Goal: Navigation & Orientation: Find specific page/section

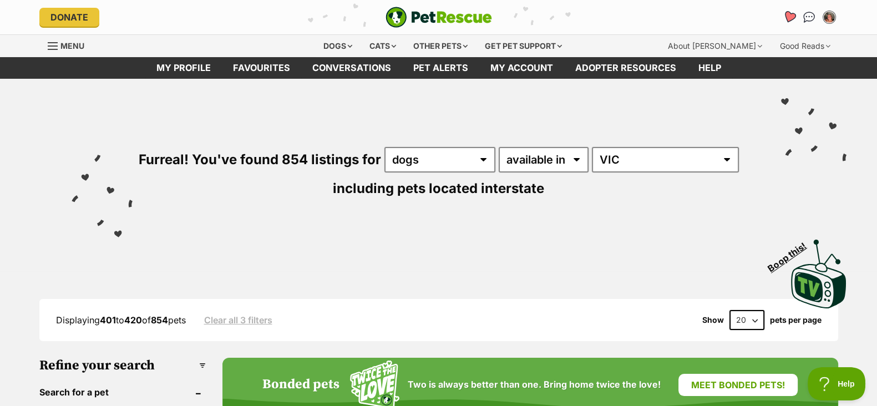
click at [793, 23] on icon "Favourites" at bounding box center [789, 17] width 15 height 14
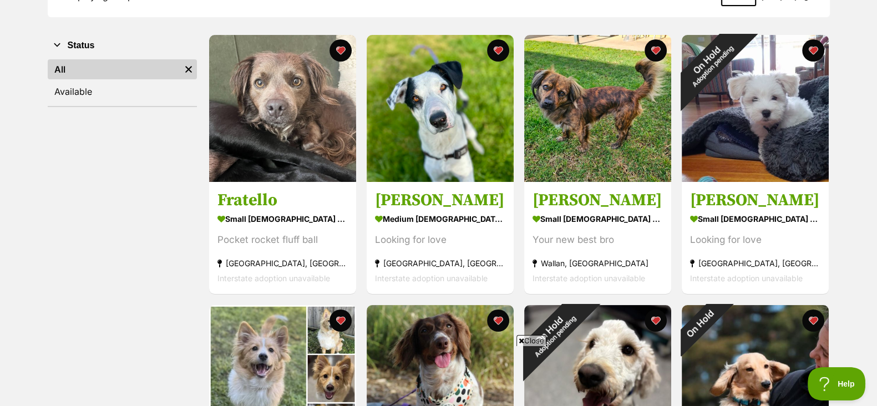
click at [535, 337] on span "Close" at bounding box center [532, 340] width 30 height 11
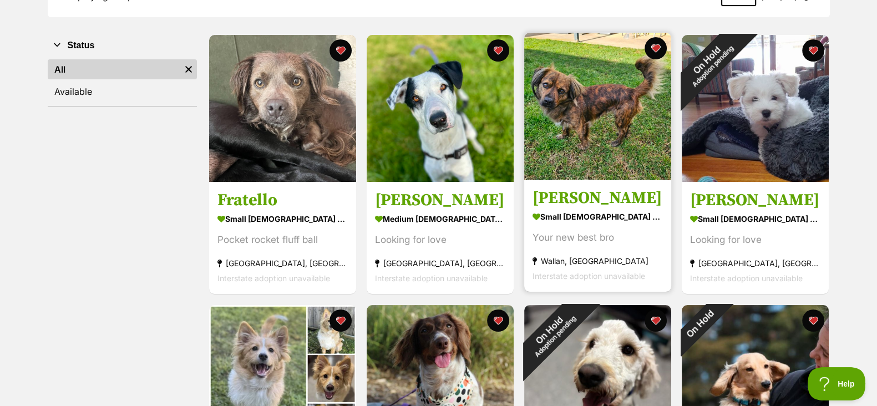
click at [551, 125] on img at bounding box center [597, 106] width 147 height 147
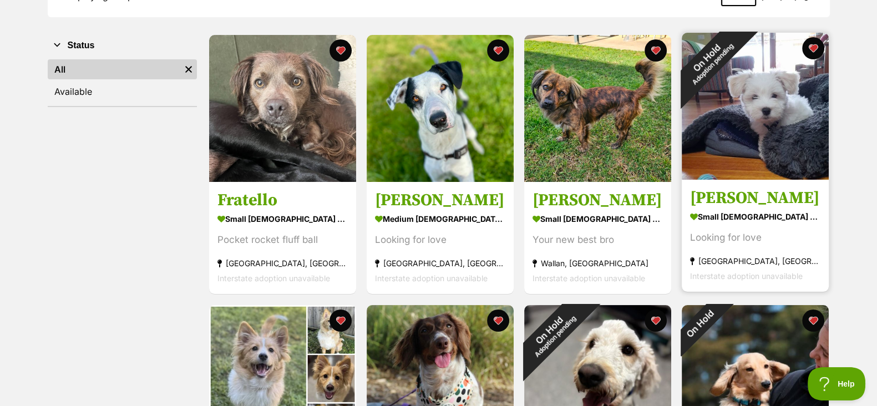
click at [761, 119] on img at bounding box center [755, 106] width 147 height 147
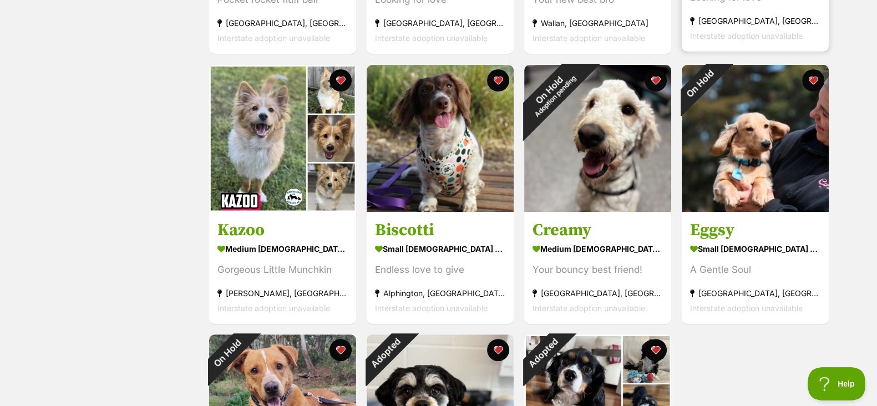
scroll to position [432, 0]
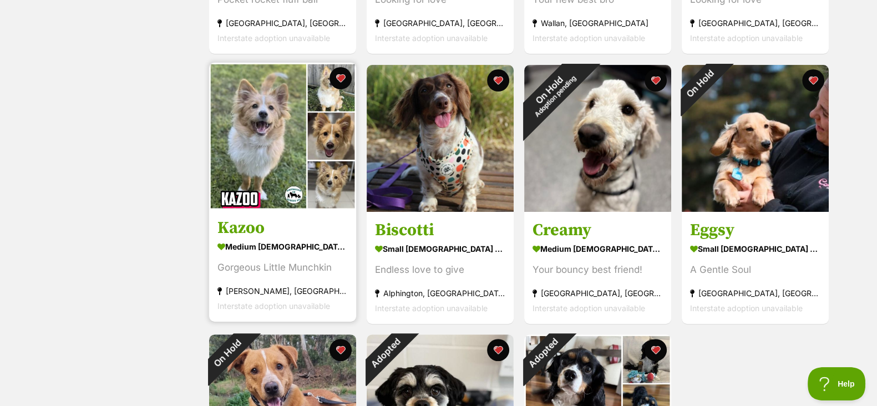
click at [224, 159] on img at bounding box center [282, 136] width 147 height 147
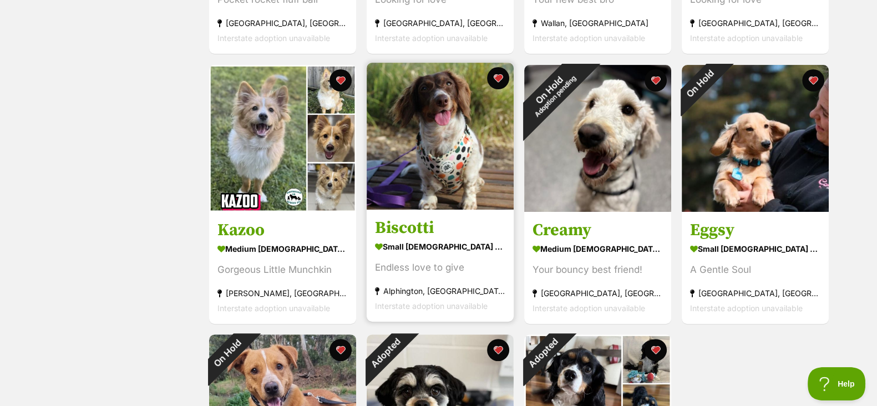
click at [463, 134] on img at bounding box center [440, 136] width 147 height 147
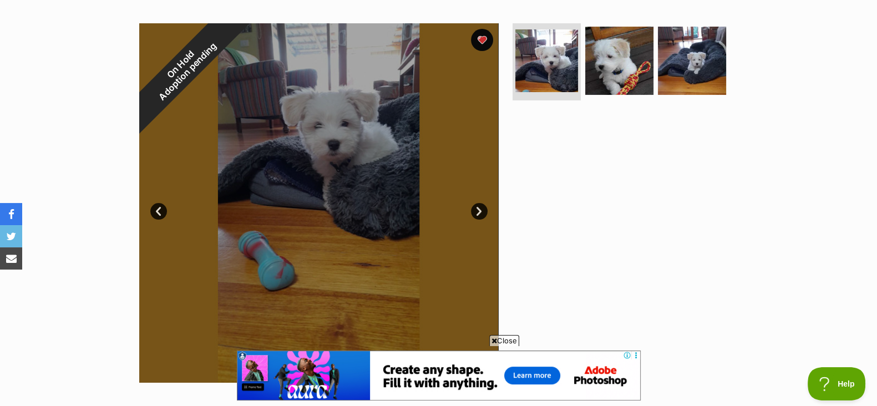
click at [478, 204] on link "Next" at bounding box center [479, 211] width 17 height 17
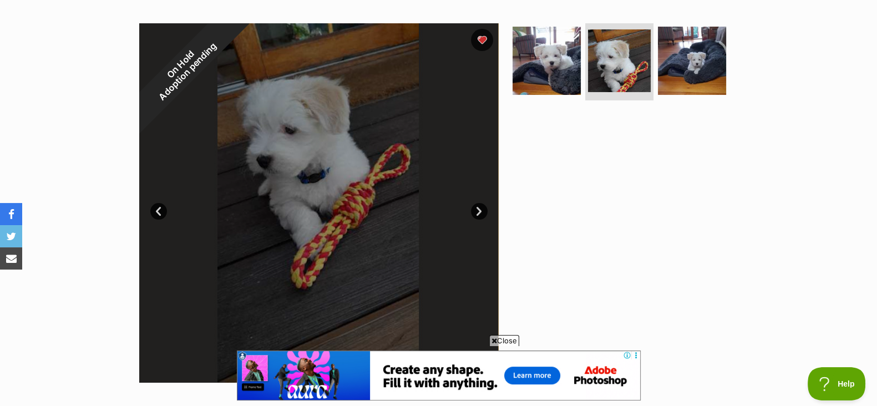
click at [478, 204] on link "Next" at bounding box center [479, 211] width 17 height 17
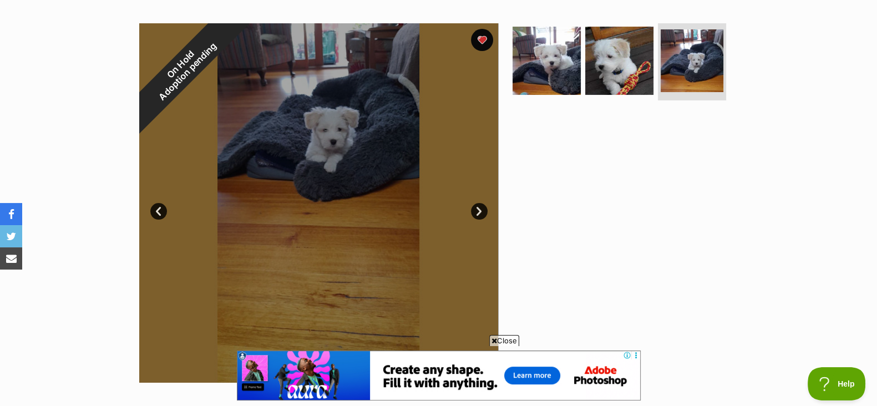
click at [478, 204] on link "Next" at bounding box center [479, 211] width 17 height 17
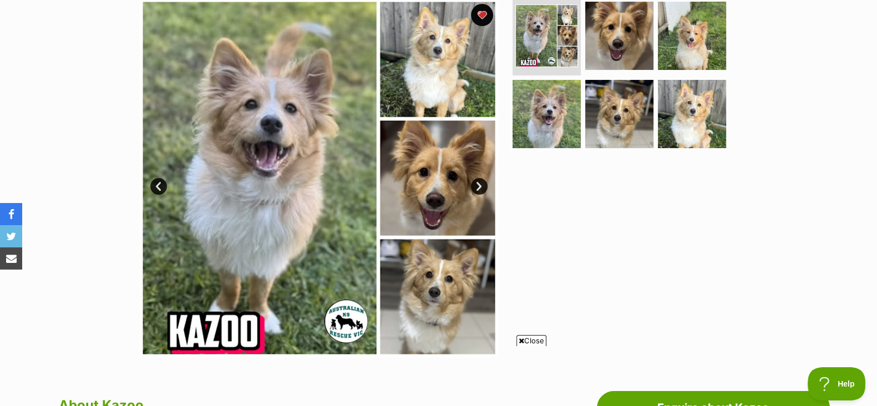
scroll to position [235, 0]
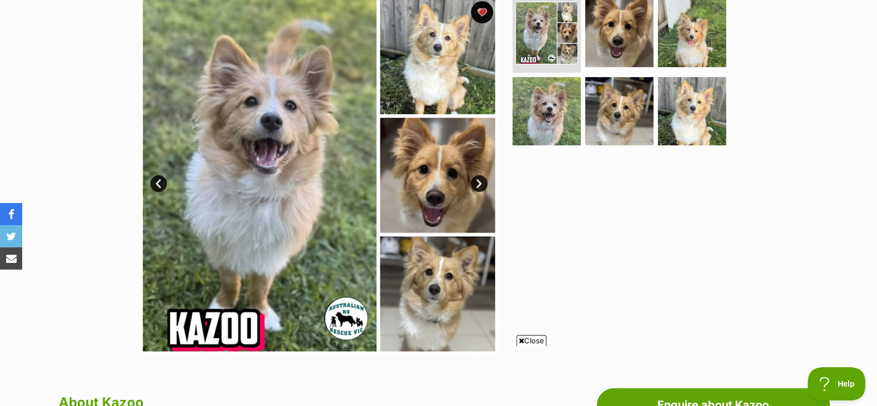
click at [482, 177] on link "Next" at bounding box center [479, 183] width 17 height 17
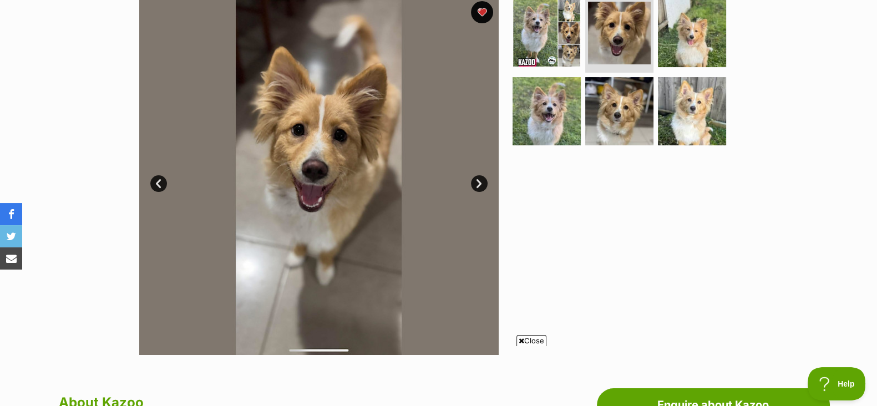
click at [482, 177] on link "Next" at bounding box center [479, 183] width 17 height 17
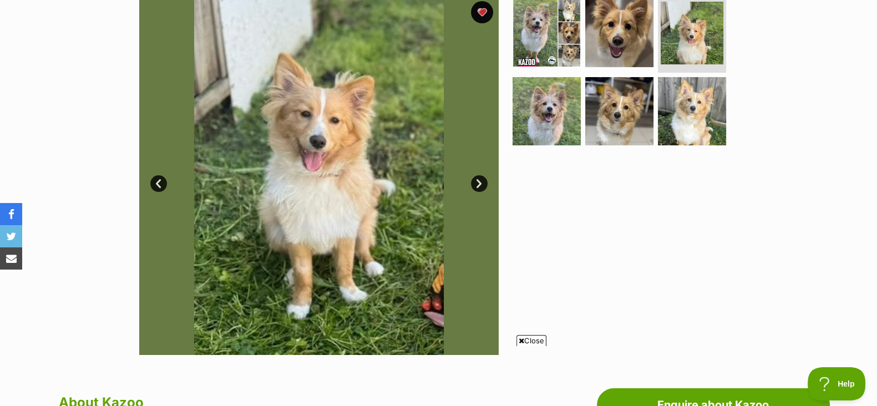
click at [482, 177] on link "Next" at bounding box center [479, 183] width 17 height 17
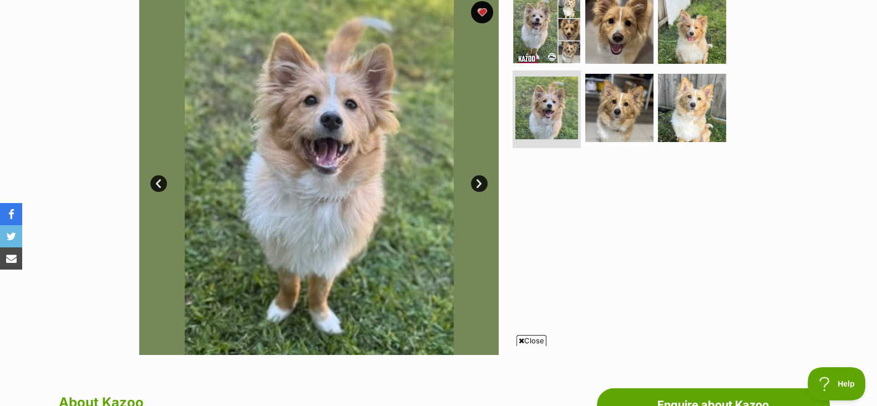
click at [537, 337] on span "Close" at bounding box center [532, 340] width 30 height 11
click at [473, 181] on link "Next" at bounding box center [479, 183] width 17 height 17
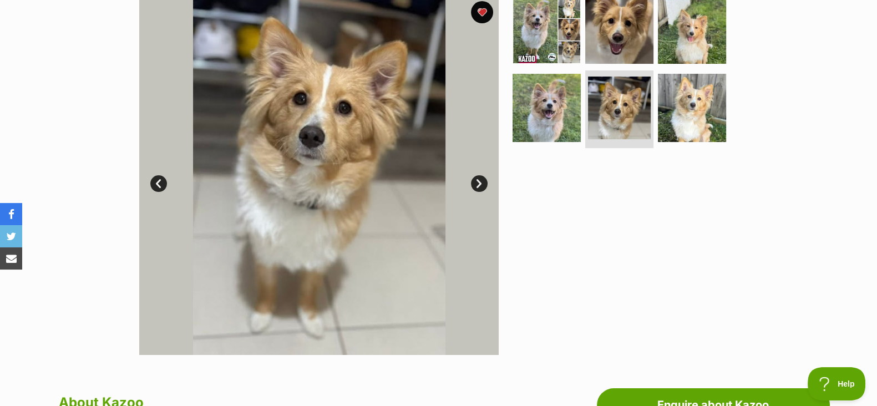
click at [473, 181] on link "Next" at bounding box center [479, 183] width 17 height 17
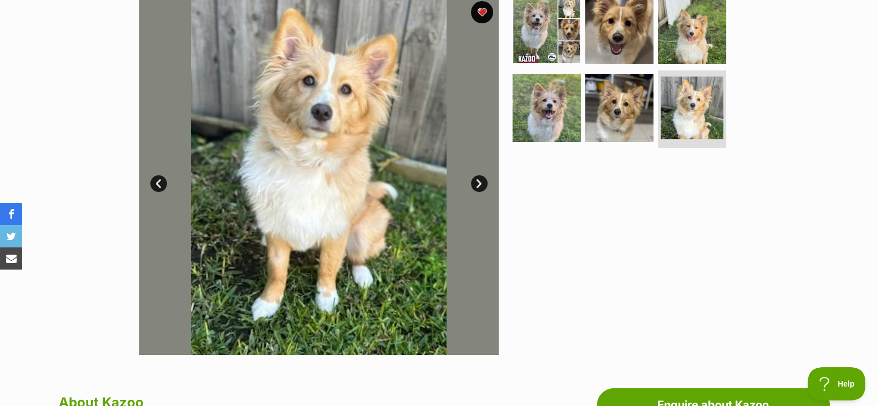
click at [473, 181] on link "Next" at bounding box center [479, 183] width 17 height 17
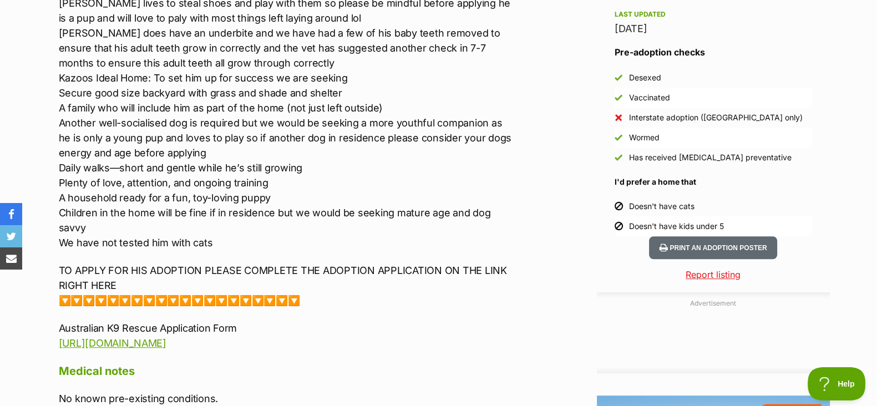
scroll to position [0, 0]
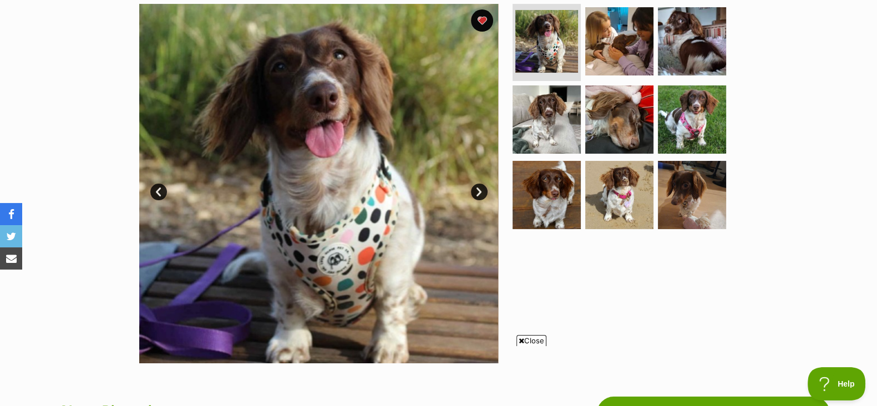
click at [481, 192] on link "Next" at bounding box center [479, 192] width 17 height 17
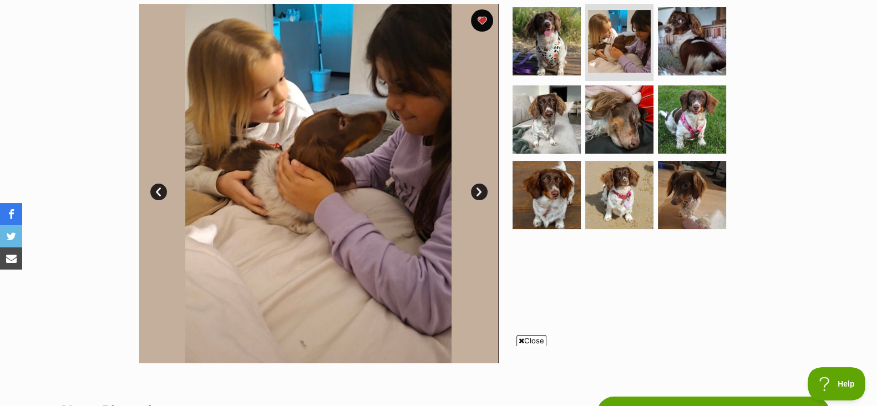
click at [481, 192] on link "Next" at bounding box center [479, 192] width 17 height 17
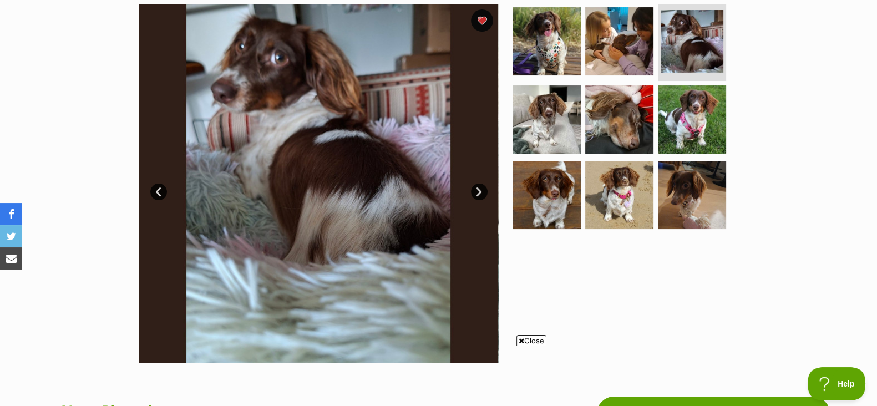
click at [481, 192] on link "Next" at bounding box center [479, 192] width 17 height 17
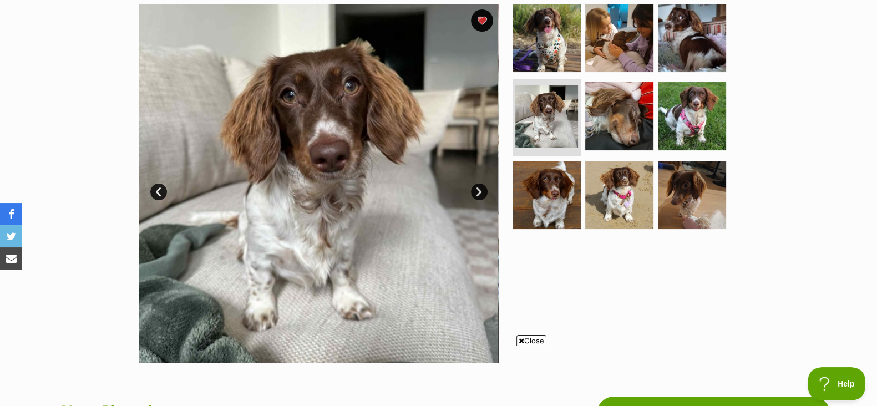
click at [481, 192] on link "Next" at bounding box center [479, 192] width 17 height 17
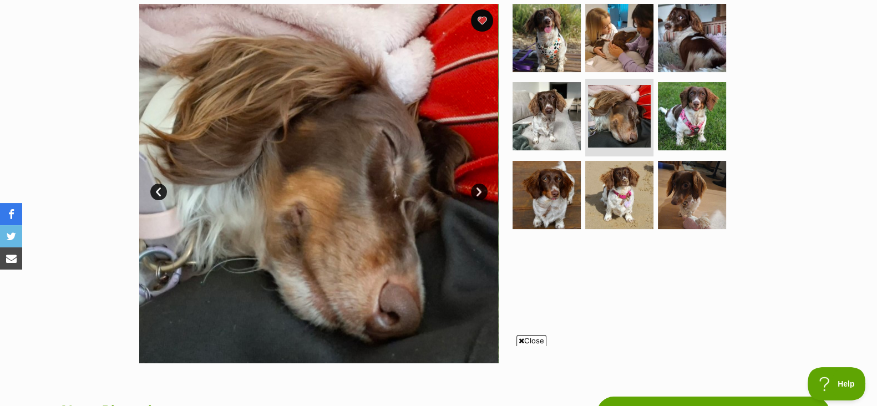
click at [481, 192] on link "Next" at bounding box center [479, 192] width 17 height 17
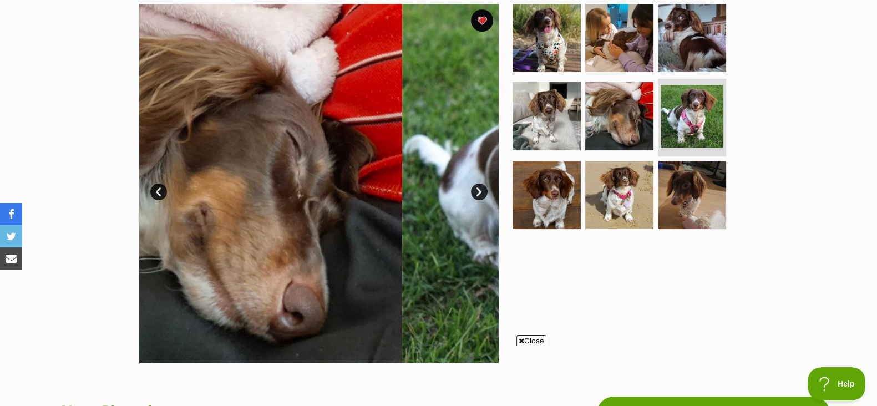
click at [481, 192] on link "Next" at bounding box center [479, 192] width 17 height 17
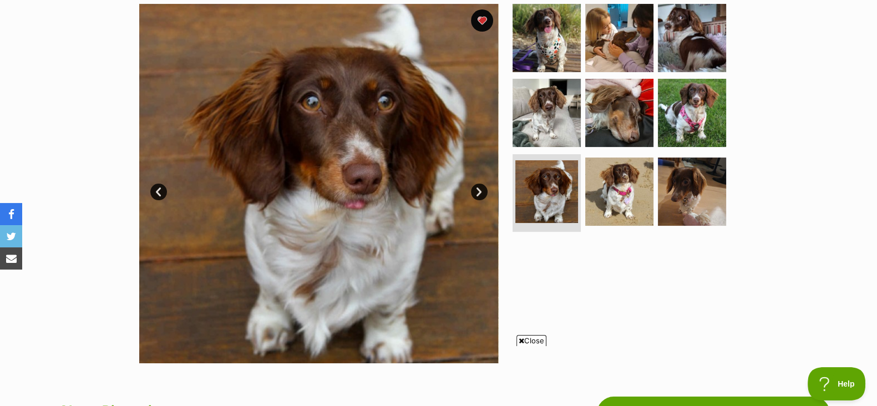
click at [477, 193] on link "Next" at bounding box center [479, 192] width 17 height 17
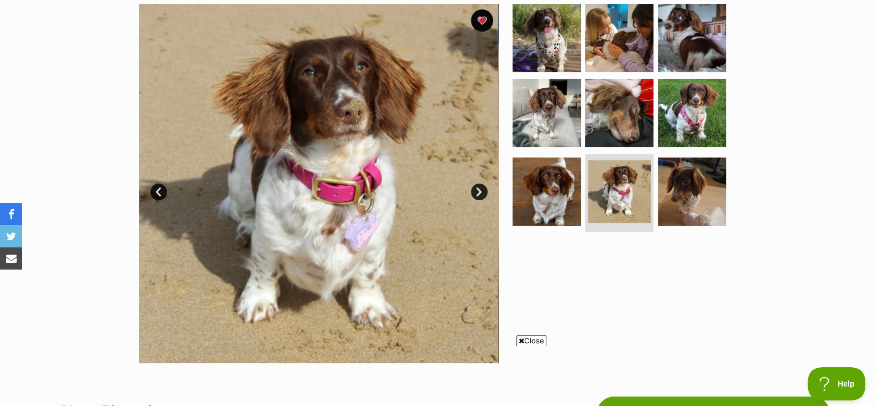
click at [538, 335] on span "Close" at bounding box center [532, 340] width 30 height 11
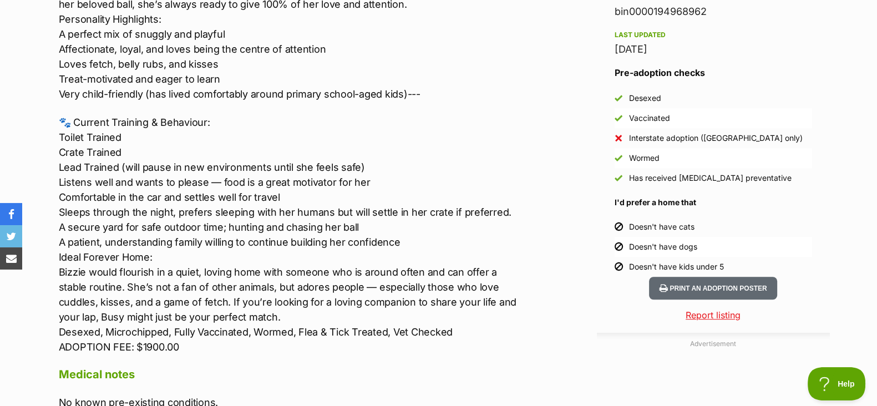
scroll to position [948, 0]
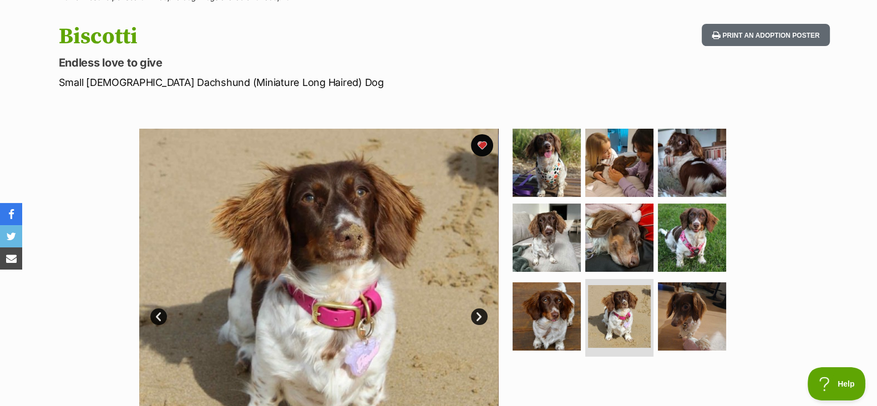
scroll to position [108, 0]
